Goal: Task Accomplishment & Management: Complete application form

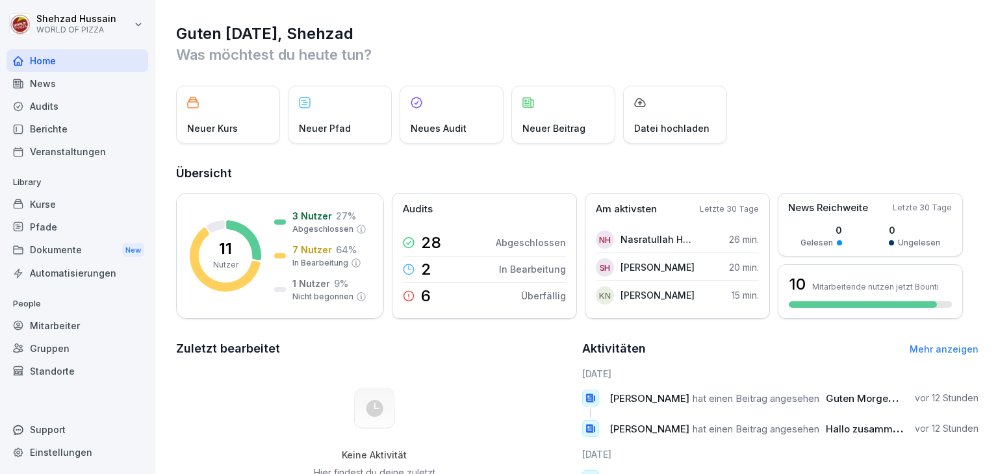
click at [62, 318] on div "Mitarbeiter" at bounding box center [77, 326] width 142 height 23
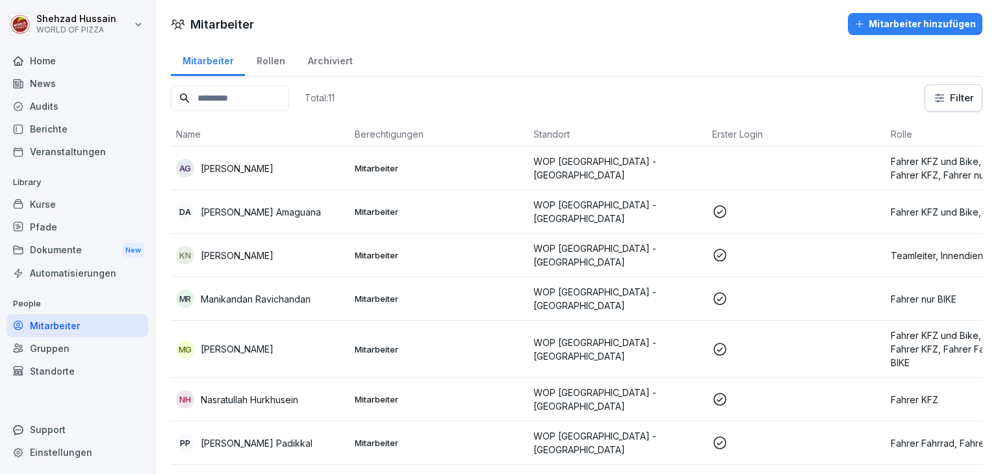
click at [932, 25] on div "Mitarbeiter hinzufügen" at bounding box center [916, 24] width 122 height 14
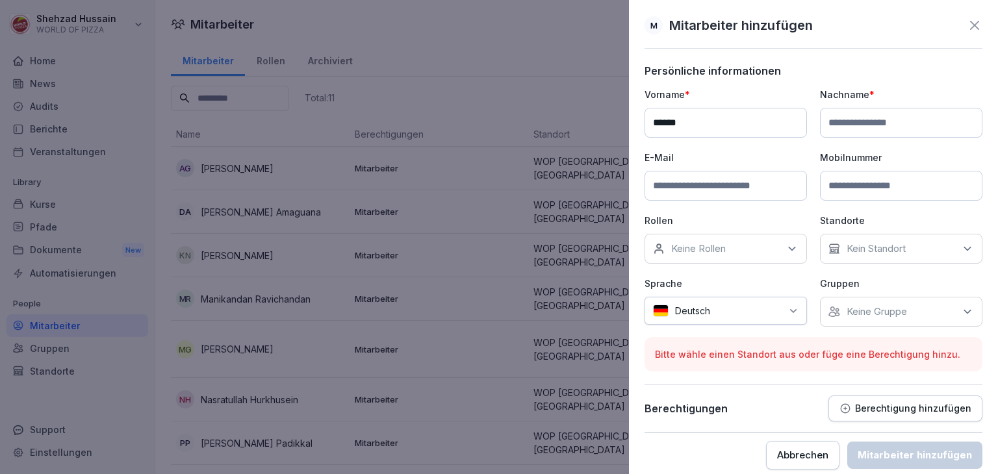
type input "******"
click at [894, 123] on input at bounding box center [901, 123] width 162 height 30
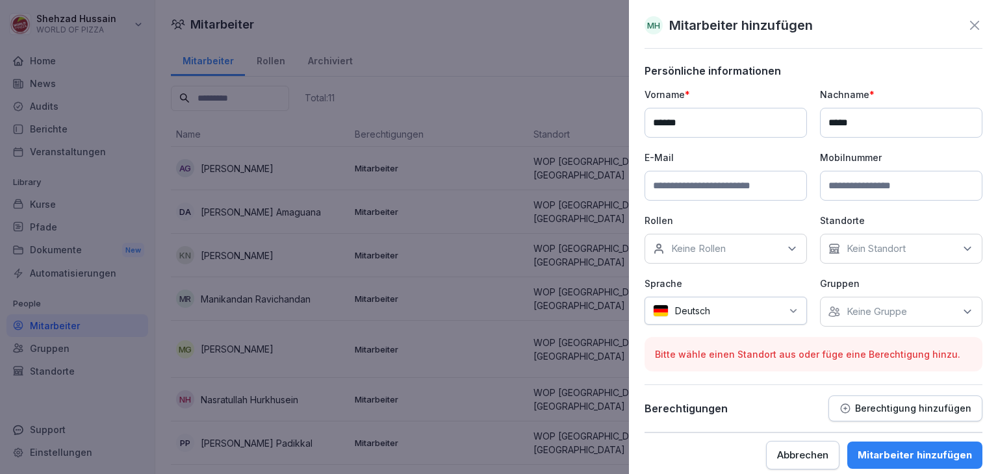
type input "*****"
click at [762, 190] on input at bounding box center [726, 186] width 162 height 30
type input "**********"
click at [788, 239] on div "Keine Rollen" at bounding box center [726, 249] width 162 height 30
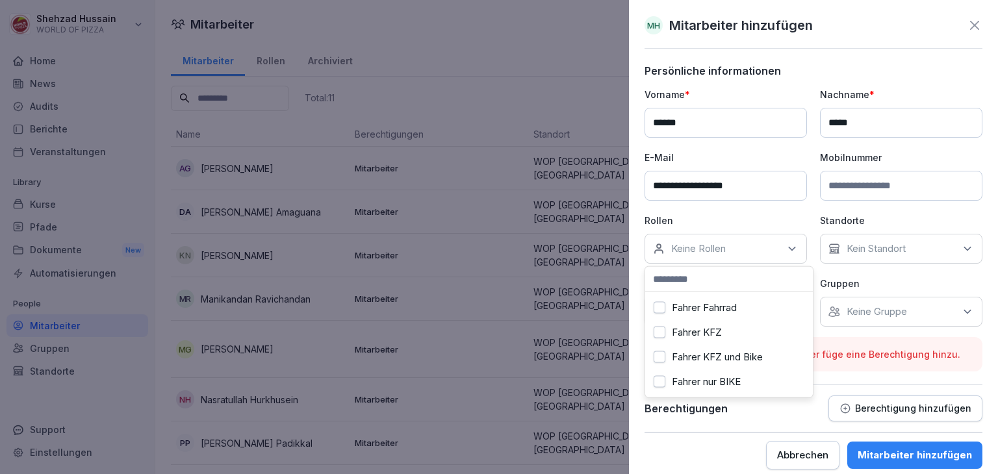
scroll to position [52, 0]
click at [728, 357] on label "Fahrer KFZ und Bike" at bounding box center [717, 355] width 91 height 12
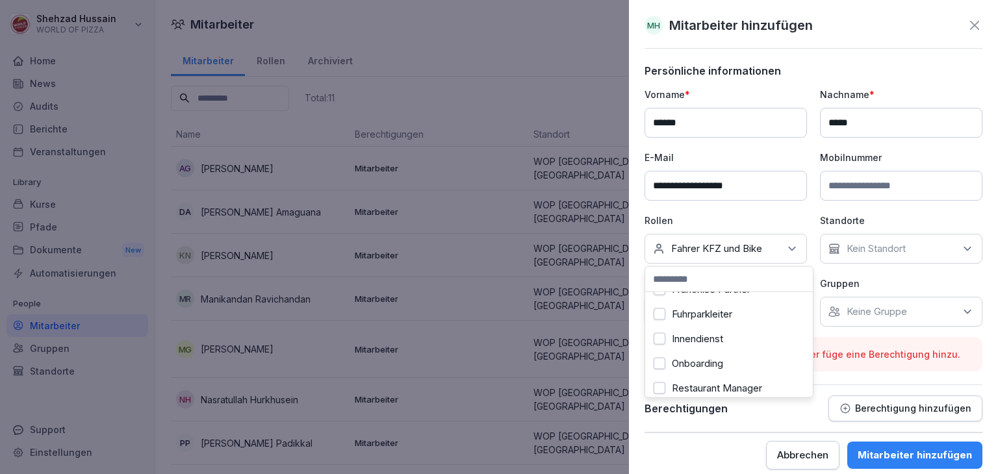
scroll to position [176, 0]
click at [662, 331] on button "Innendienst" at bounding box center [660, 330] width 12 height 12
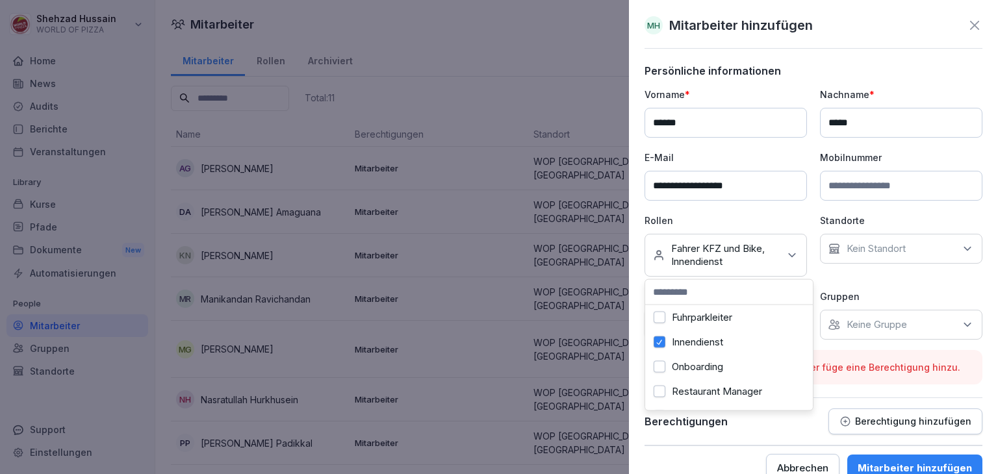
click at [710, 343] on label "Innendienst" at bounding box center [697, 343] width 51 height 12
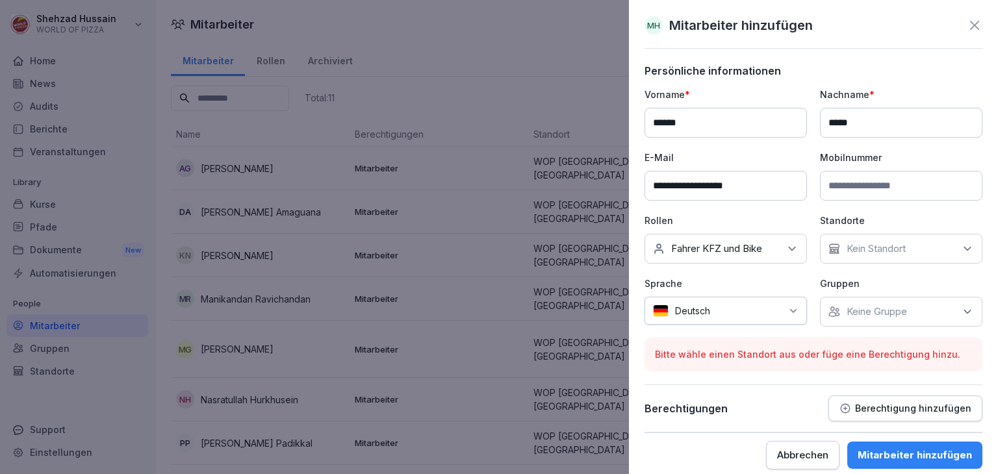
click at [793, 427] on div "Berechtigungen Berechtigung hinzufügen" at bounding box center [814, 414] width 338 height 37
click at [865, 309] on p "Keine Gruppe" at bounding box center [877, 311] width 60 height 13
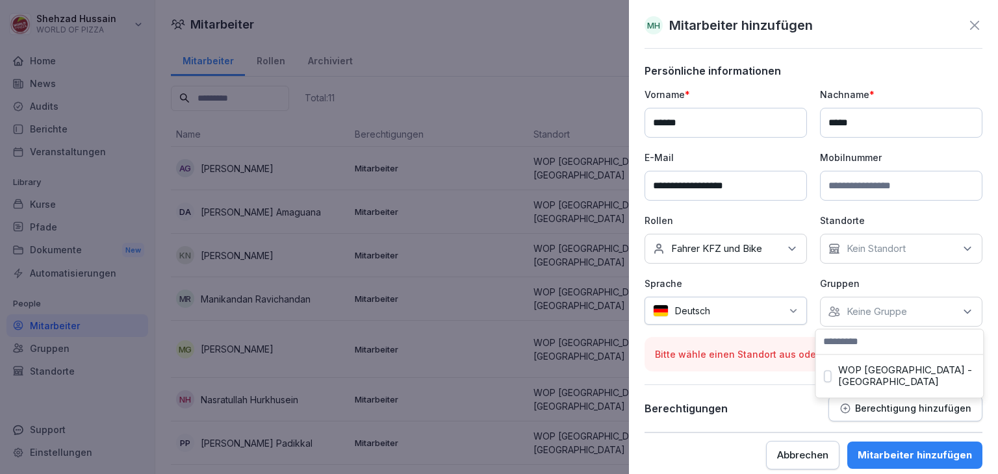
click at [881, 375] on label "WOP [GEOGRAPHIC_DATA] - [GEOGRAPHIC_DATA]" at bounding box center [906, 376] width 137 height 23
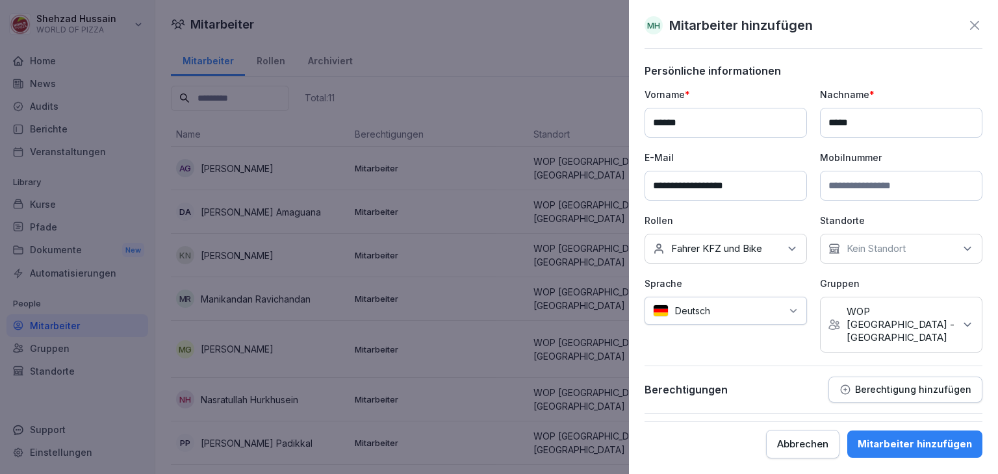
click at [913, 244] on div "Kein Standort" at bounding box center [901, 249] width 162 height 30
click at [907, 307] on label "WOP [GEOGRAPHIC_DATA] - [GEOGRAPHIC_DATA]" at bounding box center [912, 313] width 137 height 23
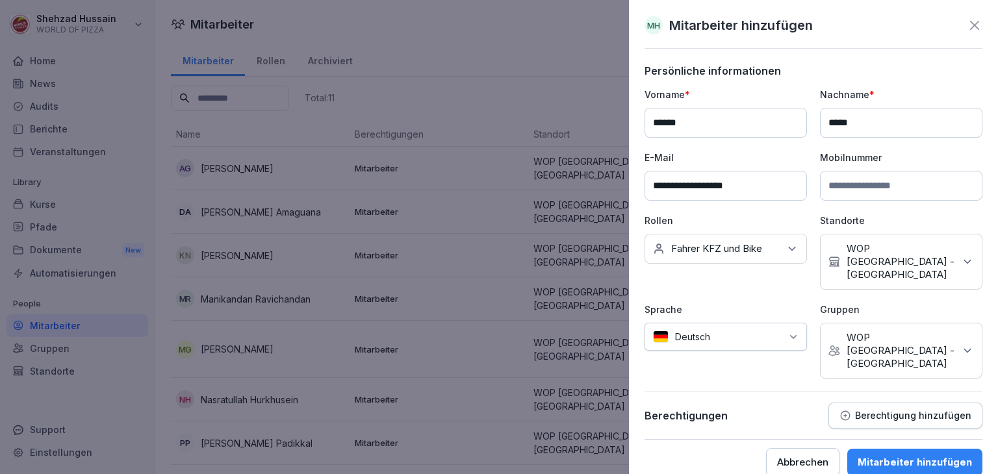
click at [798, 439] on div at bounding box center [814, 439] width 338 height 1
click at [939, 456] on div "Mitarbeiter hinzufügen" at bounding box center [915, 463] width 114 height 14
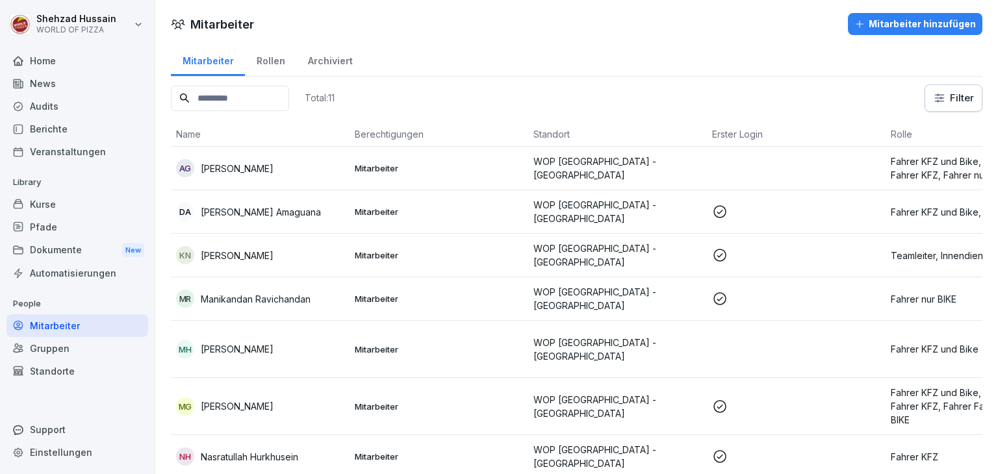
click at [851, 406] on p at bounding box center [796, 407] width 168 height 16
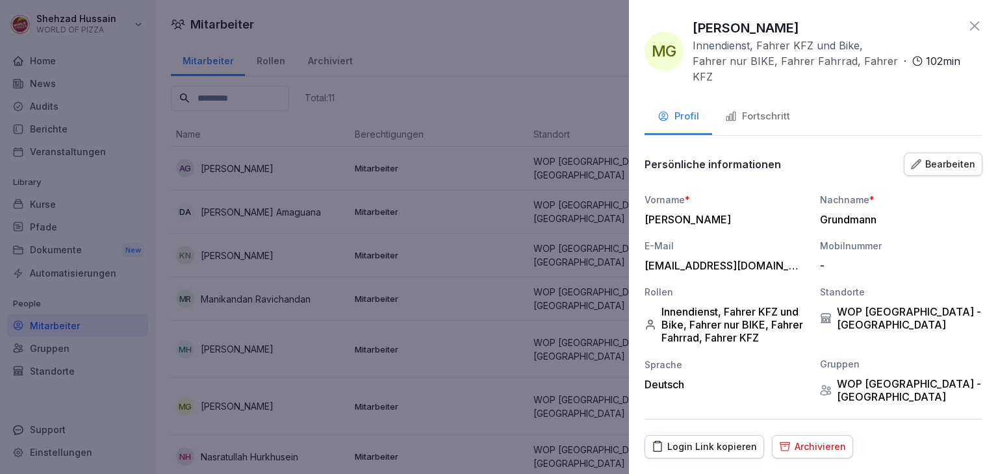
click at [780, 109] on div "Fortschritt" at bounding box center [757, 116] width 65 height 15
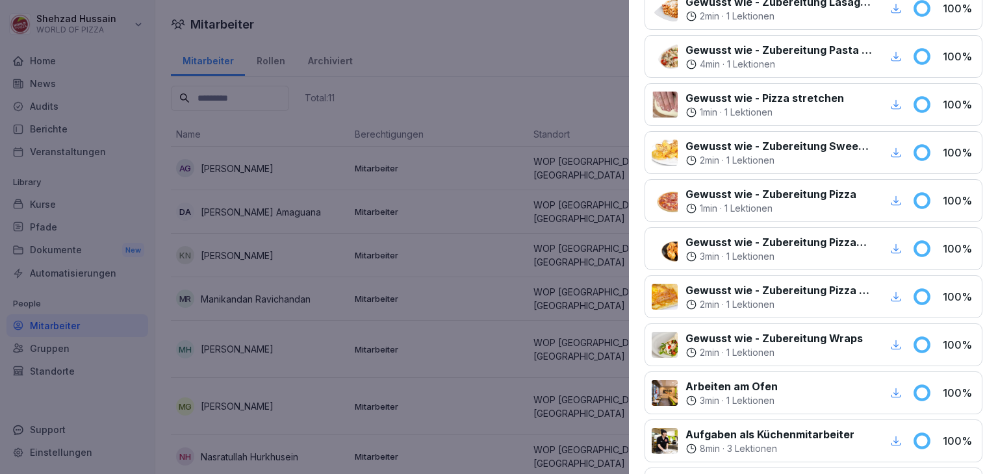
scroll to position [0, 0]
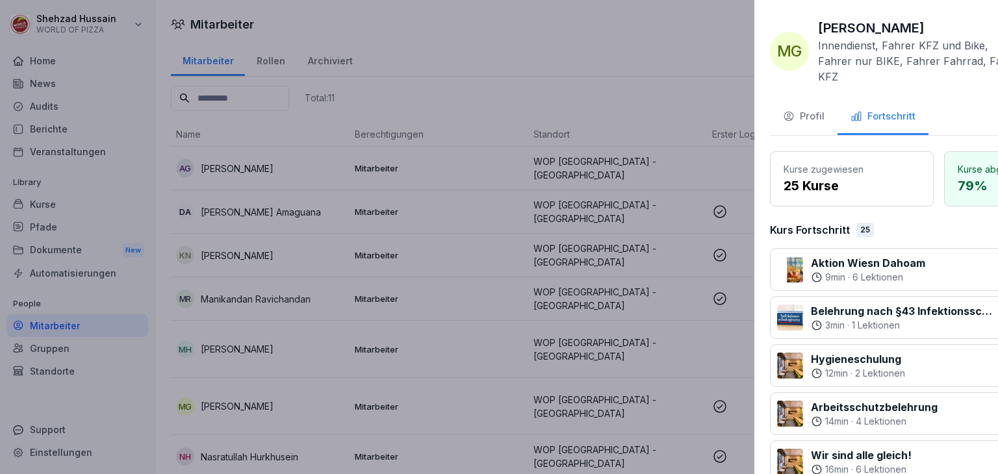
click at [415, 231] on div at bounding box center [499, 237] width 998 height 474
